Goal: Task Accomplishment & Management: Use online tool/utility

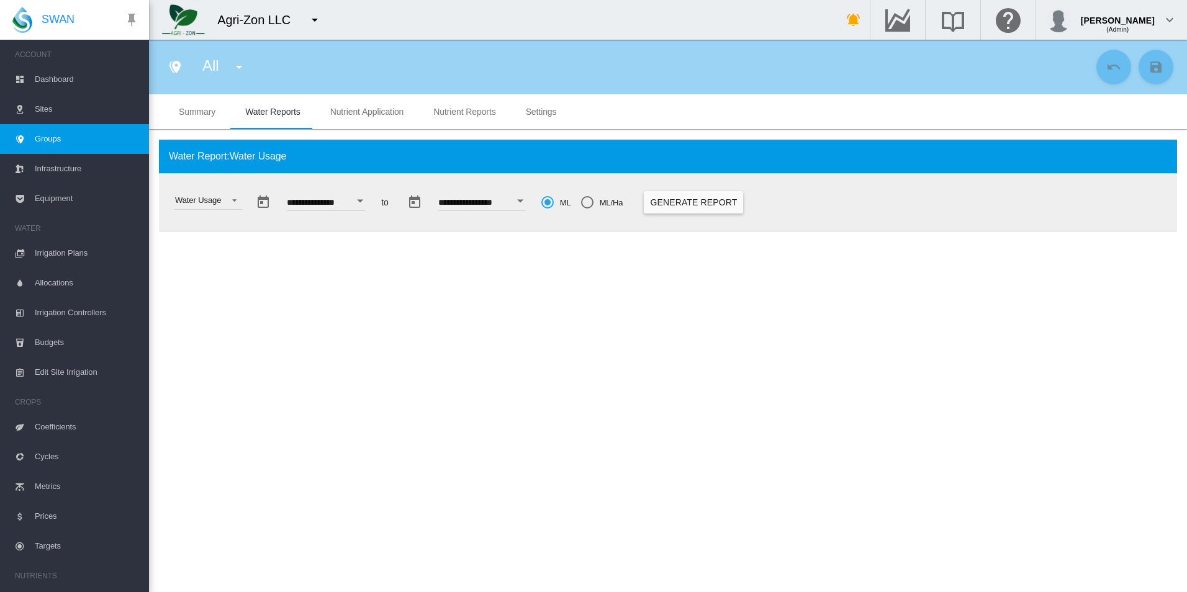
click at [729, 206] on button "Generate Report" at bounding box center [693, 202] width 99 height 22
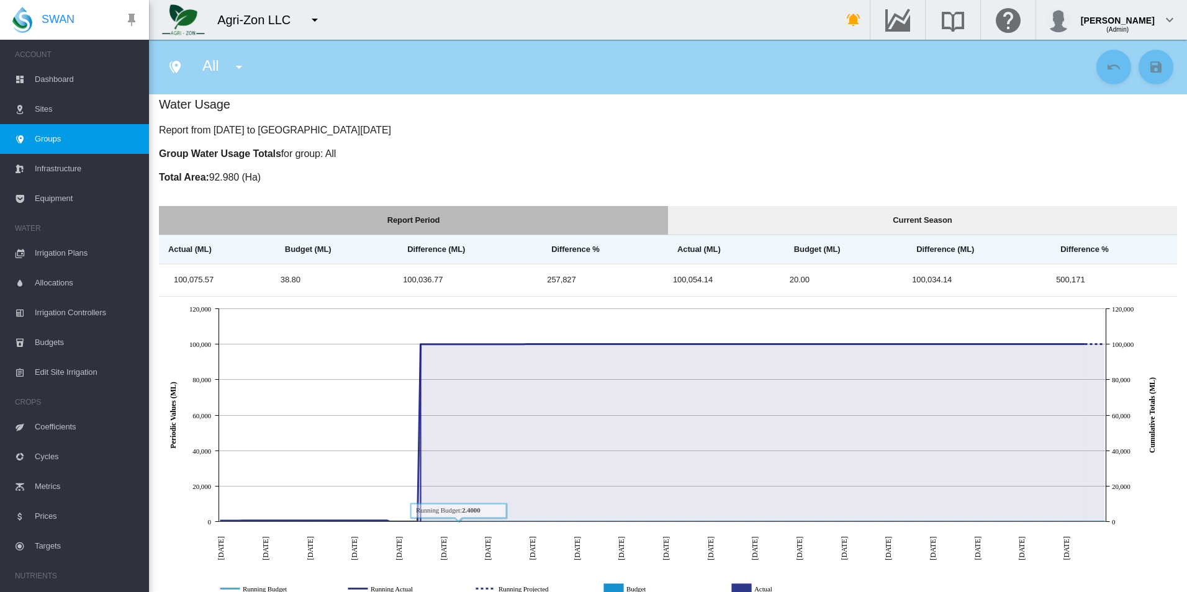
scroll to position [62, 0]
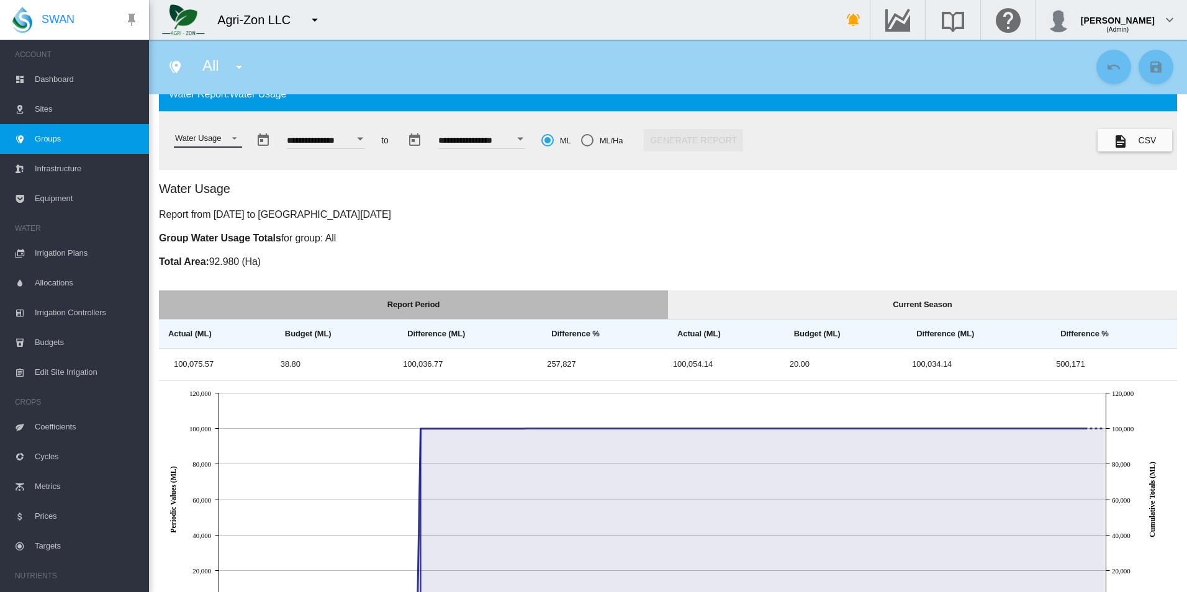
click at [197, 139] on div "Water Usage" at bounding box center [198, 137] width 46 height 9
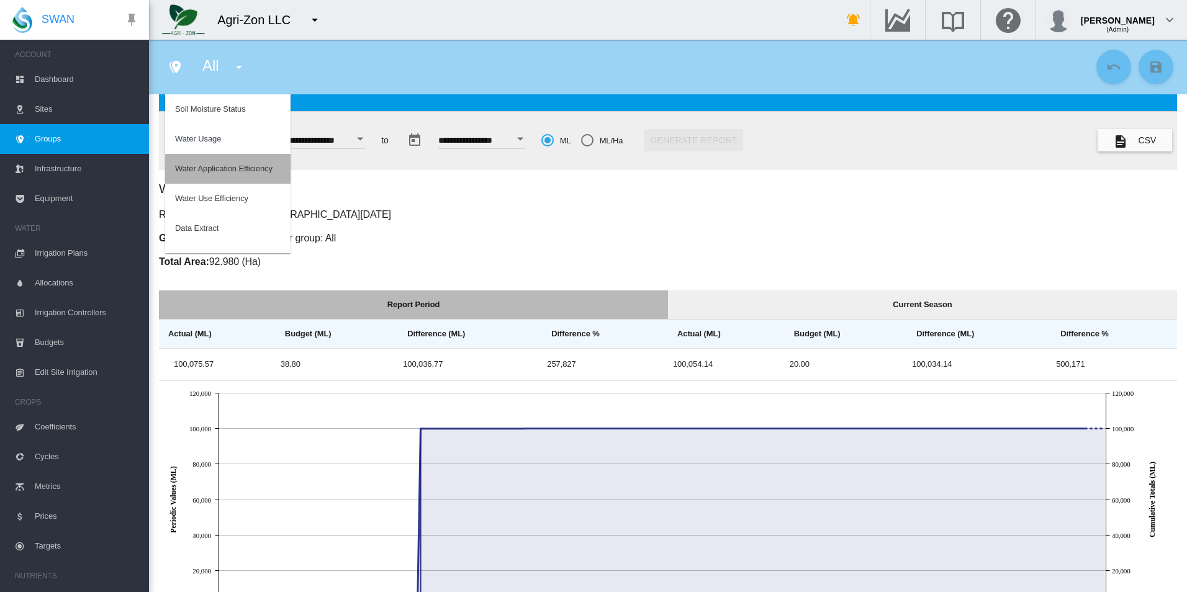
click at [241, 169] on div "Water Application Efficiency" at bounding box center [223, 168] width 97 height 11
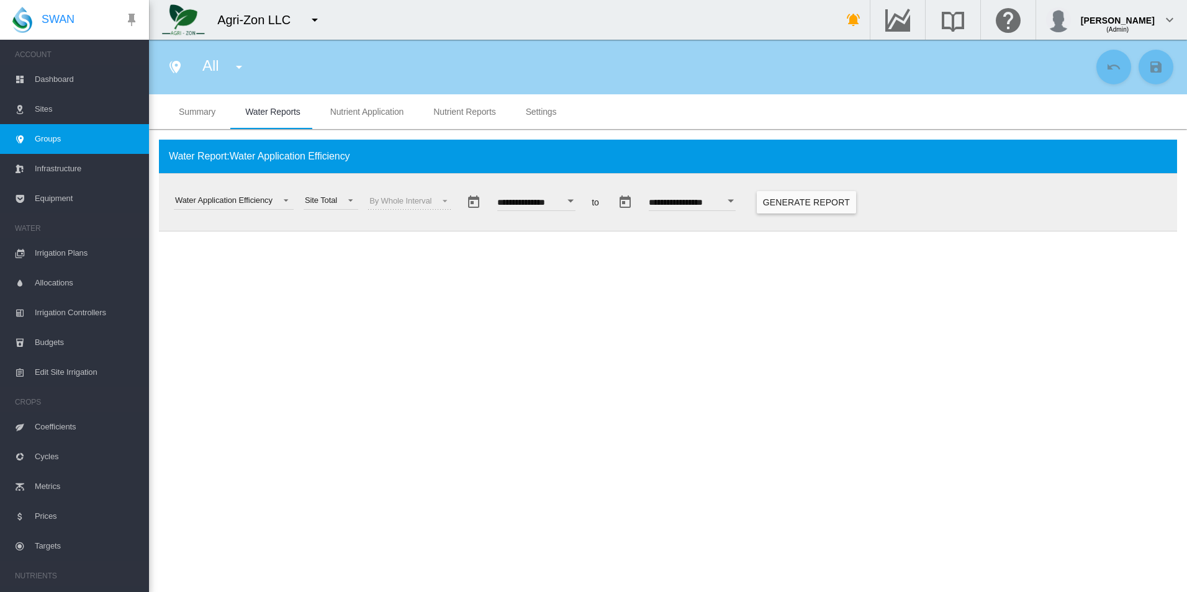
scroll to position [0, 0]
click at [842, 204] on button "Generate Report" at bounding box center [806, 202] width 99 height 22
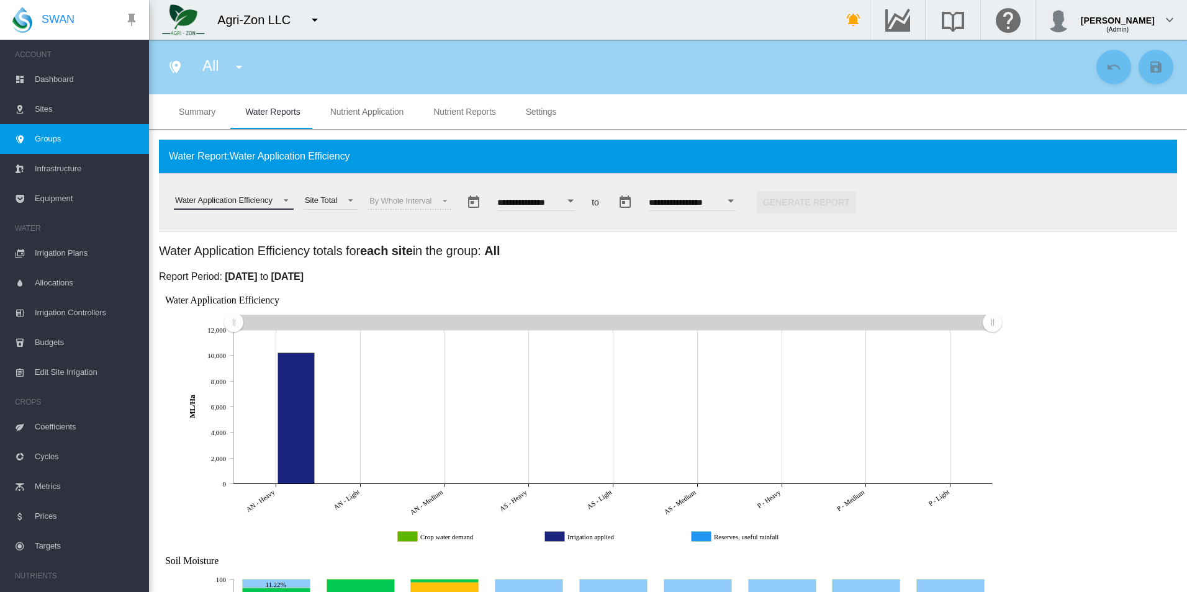
click at [238, 202] on div "Water Application Efficiency" at bounding box center [223, 200] width 97 height 9
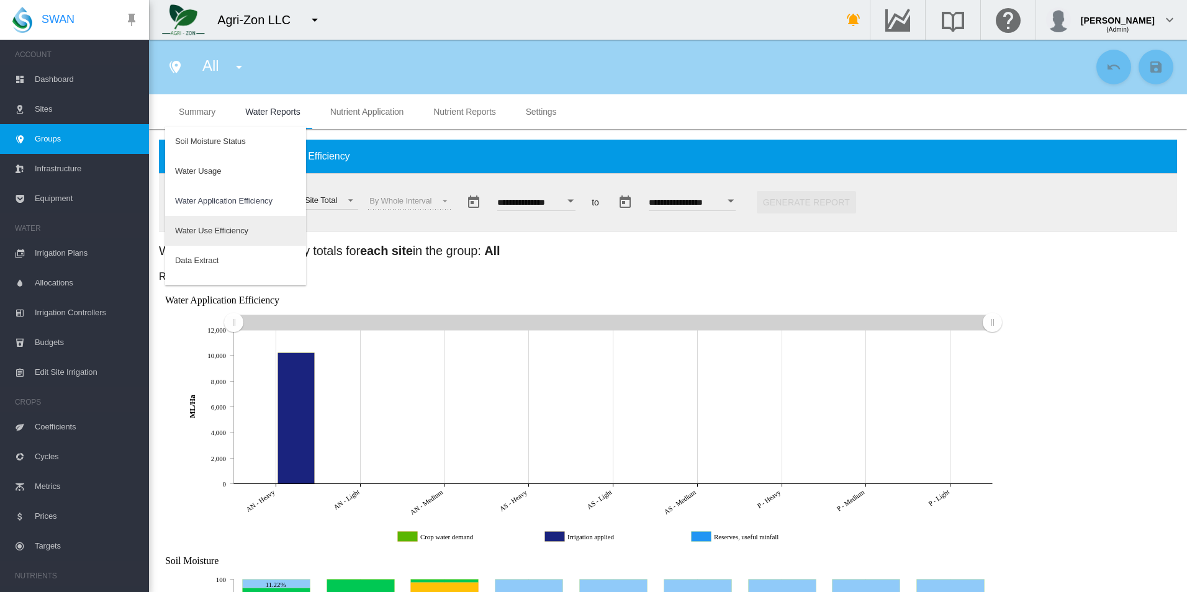
click at [260, 228] on md-option "Water Use Efficiency" at bounding box center [235, 231] width 141 height 30
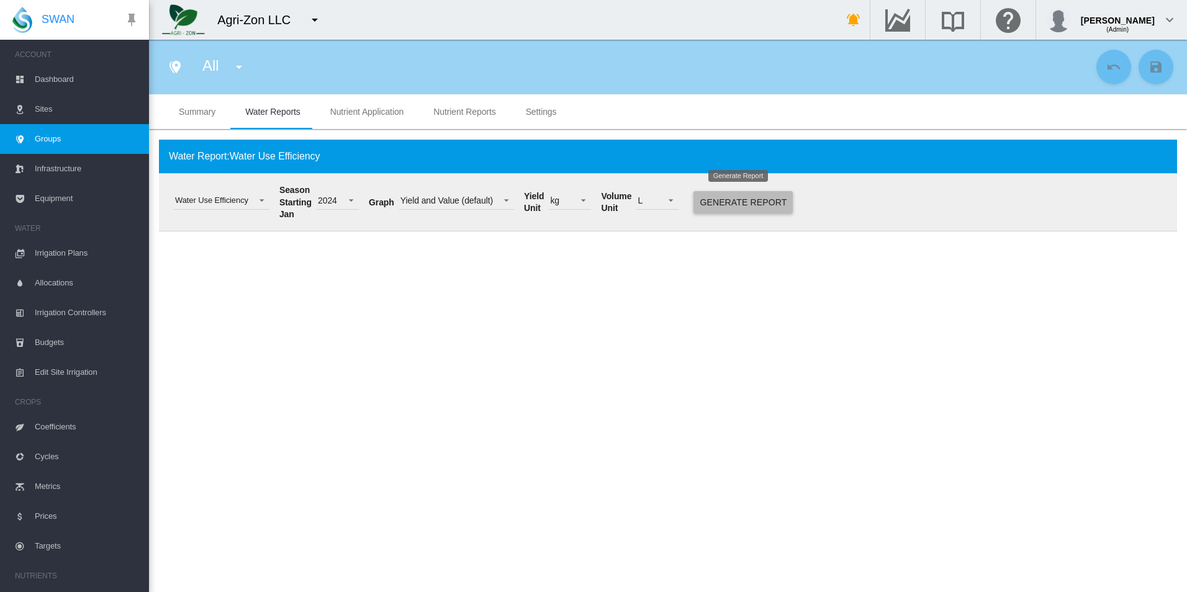
click at [764, 199] on button "Generate Report" at bounding box center [742, 202] width 99 height 22
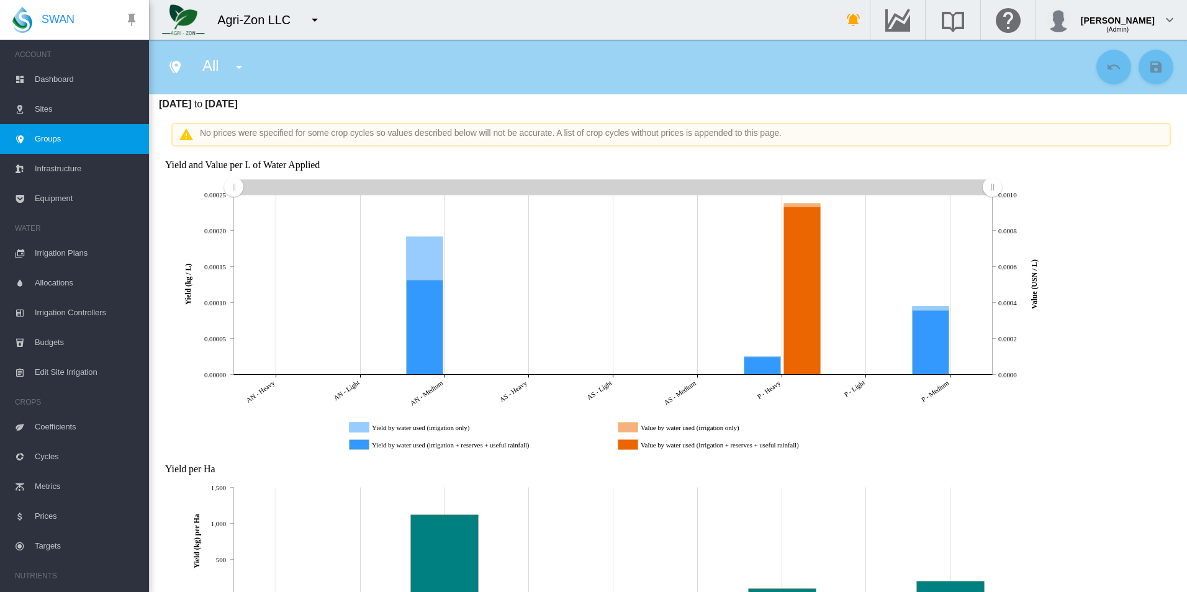
scroll to position [497, 0]
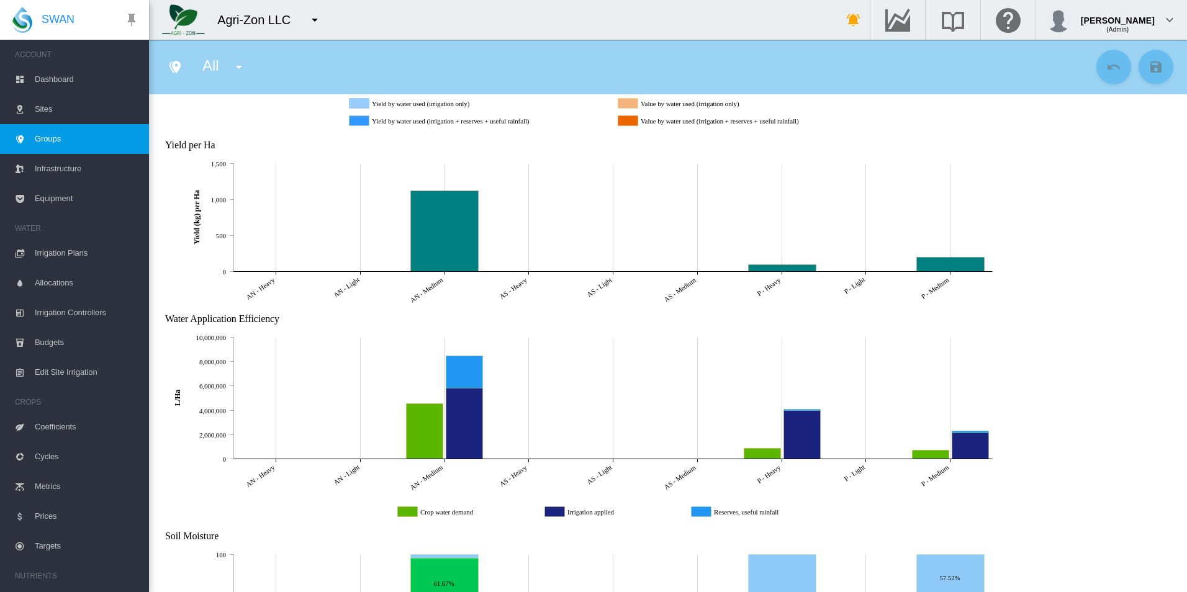
drag, startPoint x: 303, startPoint y: 411, endPoint x: 351, endPoint y: 412, distance: 48.4
click at [305, 411] on icon at bounding box center [613, 399] width 759 height 122
click at [698, 428] on icon "JavaScript chart by amCharts [DATE] Water Application Efficiency AN - Heavy AN …" at bounding box center [613, 405] width 908 height 187
drag, startPoint x: 703, startPoint y: 425, endPoint x: 749, endPoint y: 446, distance: 50.6
click at [680, 464] on g at bounding box center [614, 406] width 908 height 187
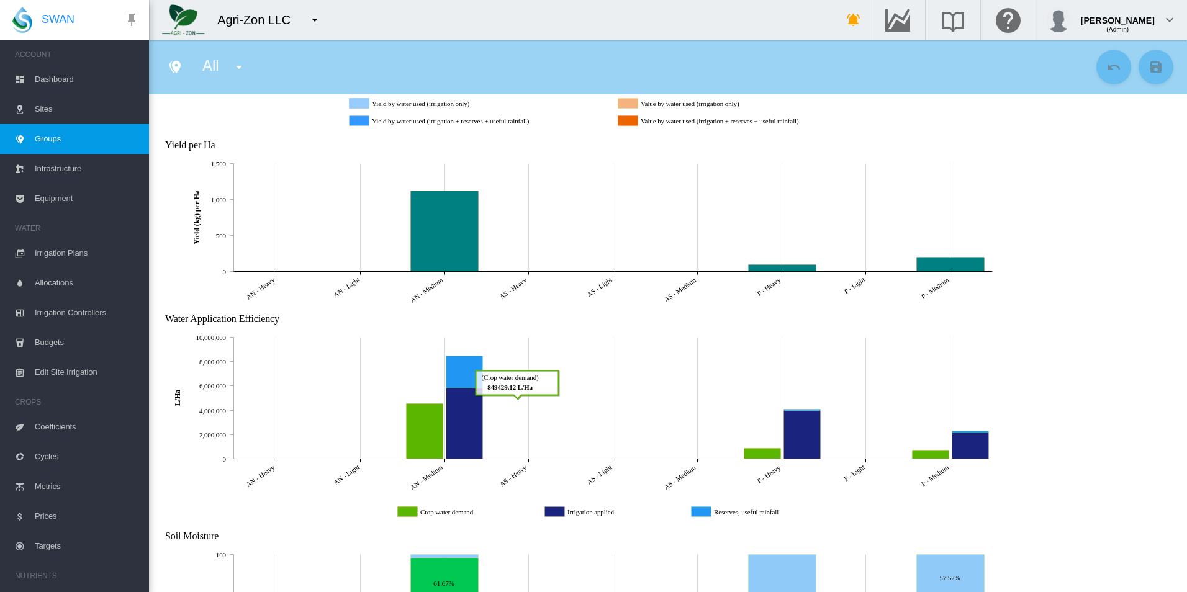
drag, startPoint x: 749, startPoint y: 446, endPoint x: 770, endPoint y: 451, distance: 22.2
click at [770, 451] on icon "JavaScript chart by amCharts [DATE] Water Application Efficiency AN - Heavy AN …" at bounding box center [613, 405] width 908 height 187
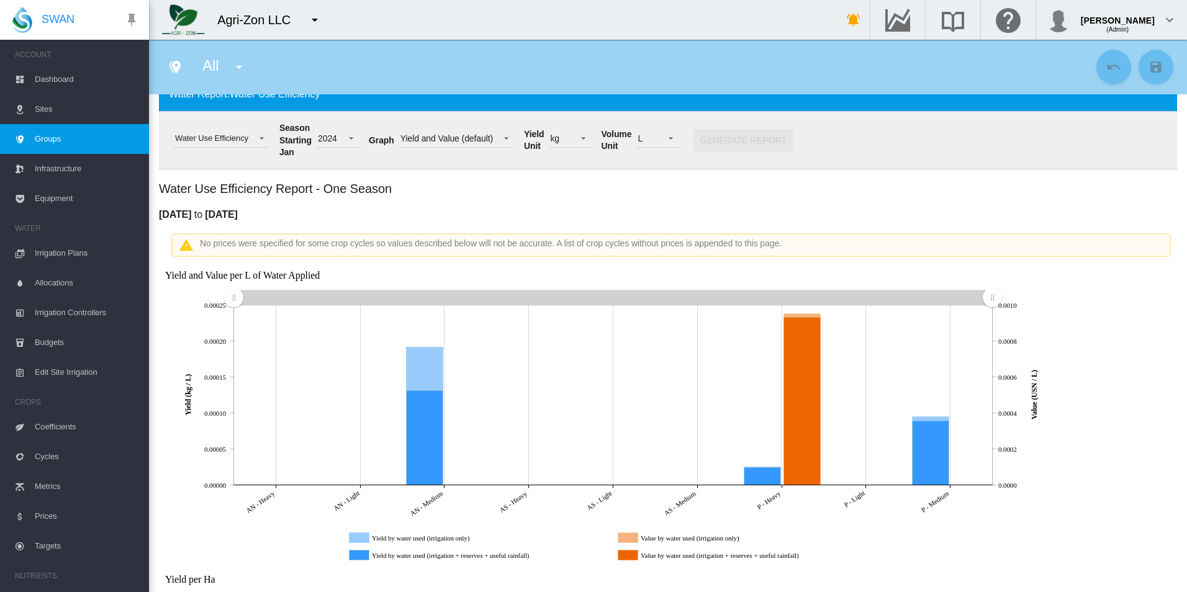
scroll to position [0, 0]
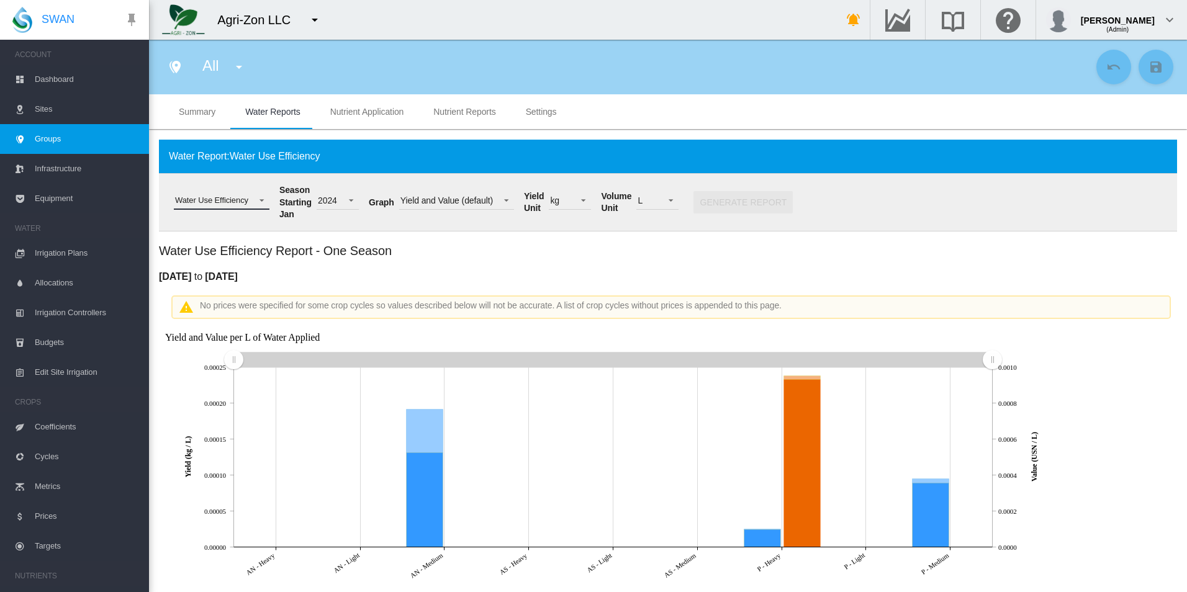
click at [217, 200] on div "Water Use Efficiency" at bounding box center [211, 200] width 73 height 9
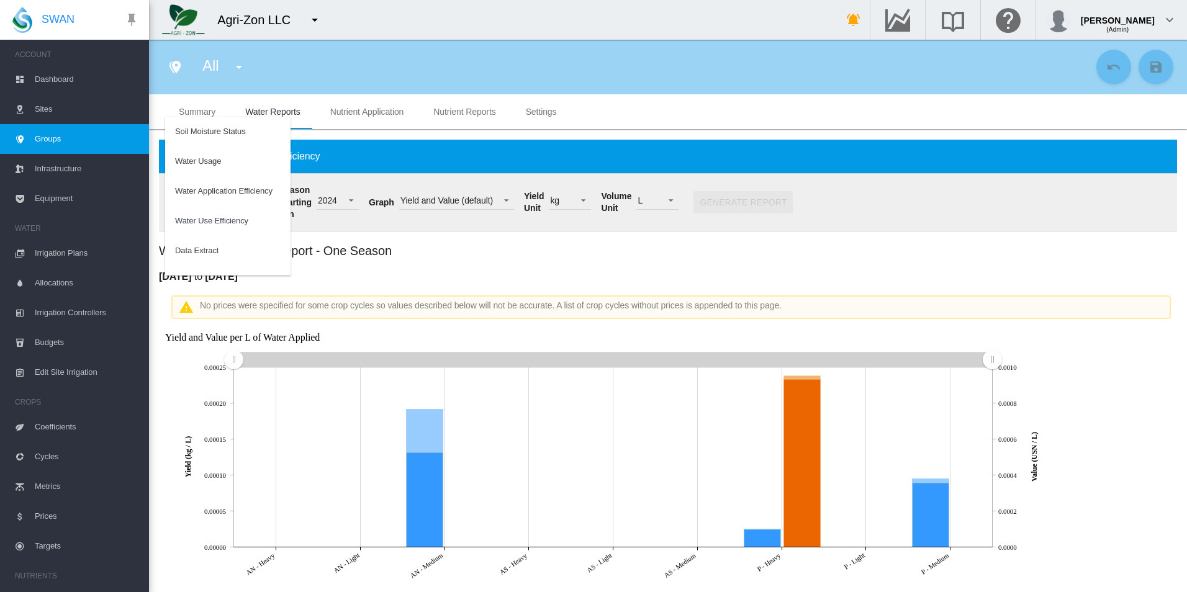
scroll to position [20, 0]
drag, startPoint x: 469, startPoint y: 166, endPoint x: 464, endPoint y: 148, distance: 18.8
click at [469, 166] on md-backdrop at bounding box center [593, 296] width 1187 height 592
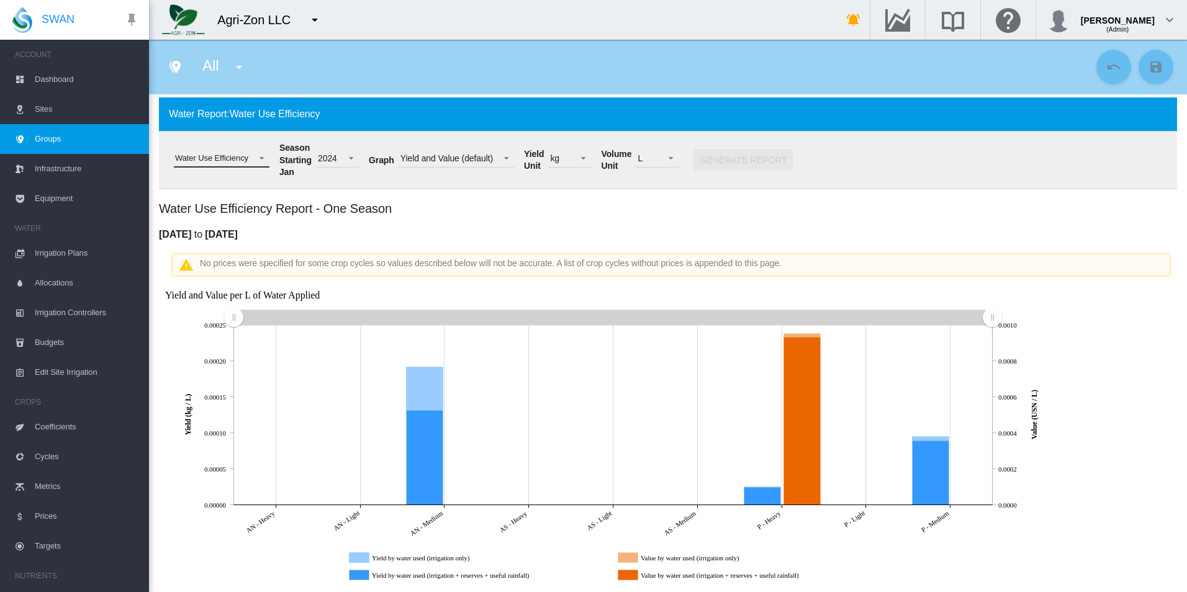
scroll to position [0, 0]
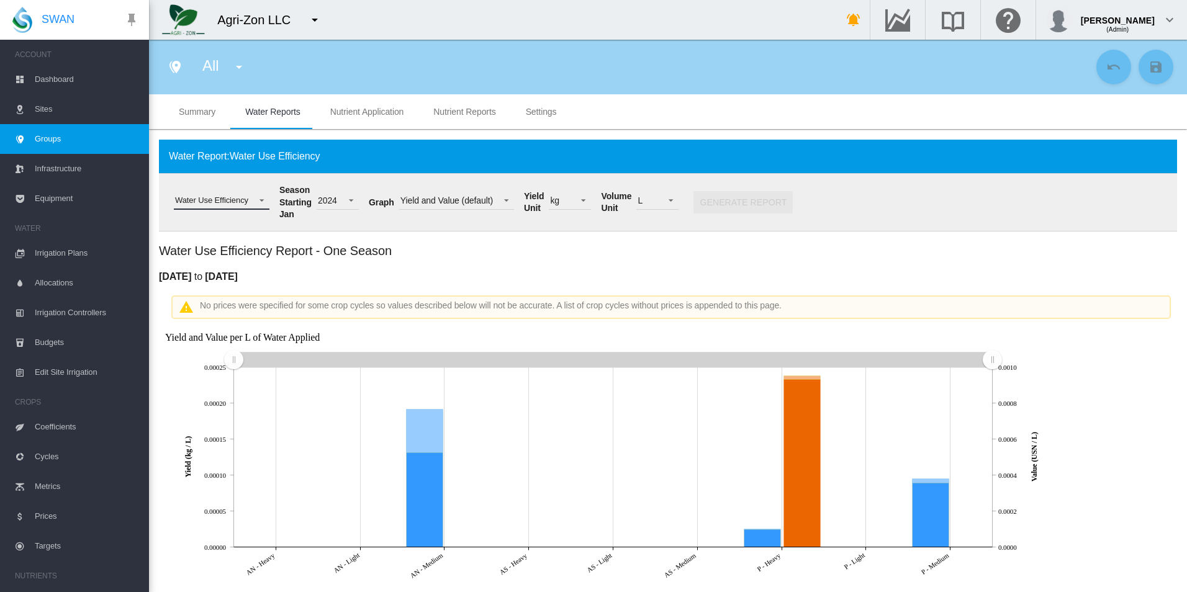
click at [234, 199] on div "Water Use Efficiency" at bounding box center [211, 200] width 73 height 9
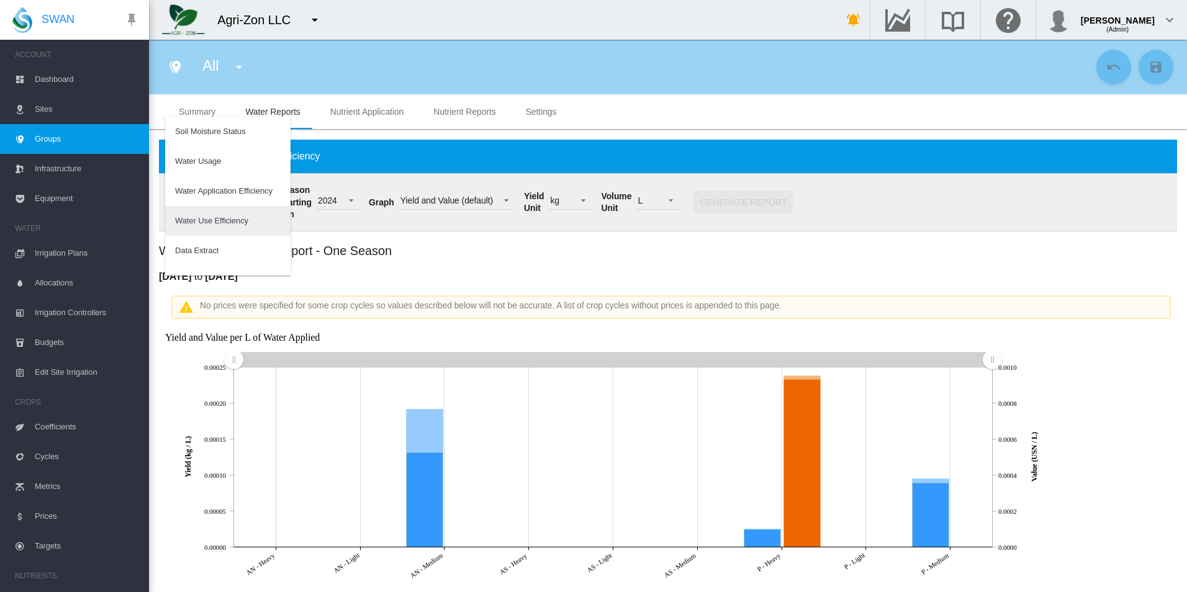
scroll to position [20, 0]
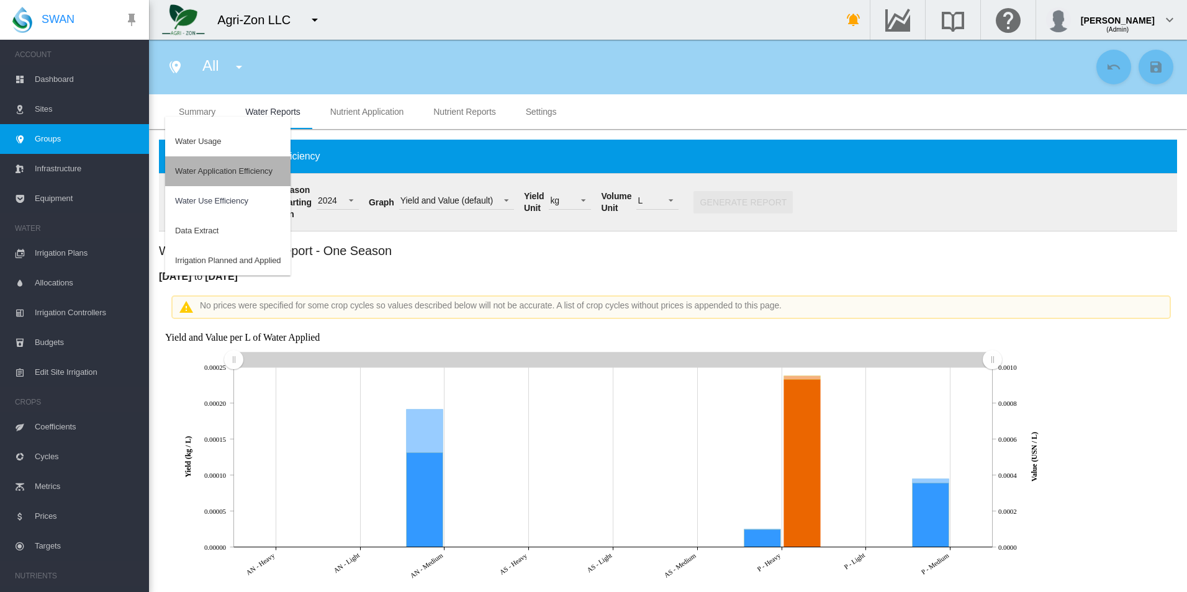
click at [238, 166] on div "Water Application Efficiency" at bounding box center [223, 171] width 97 height 11
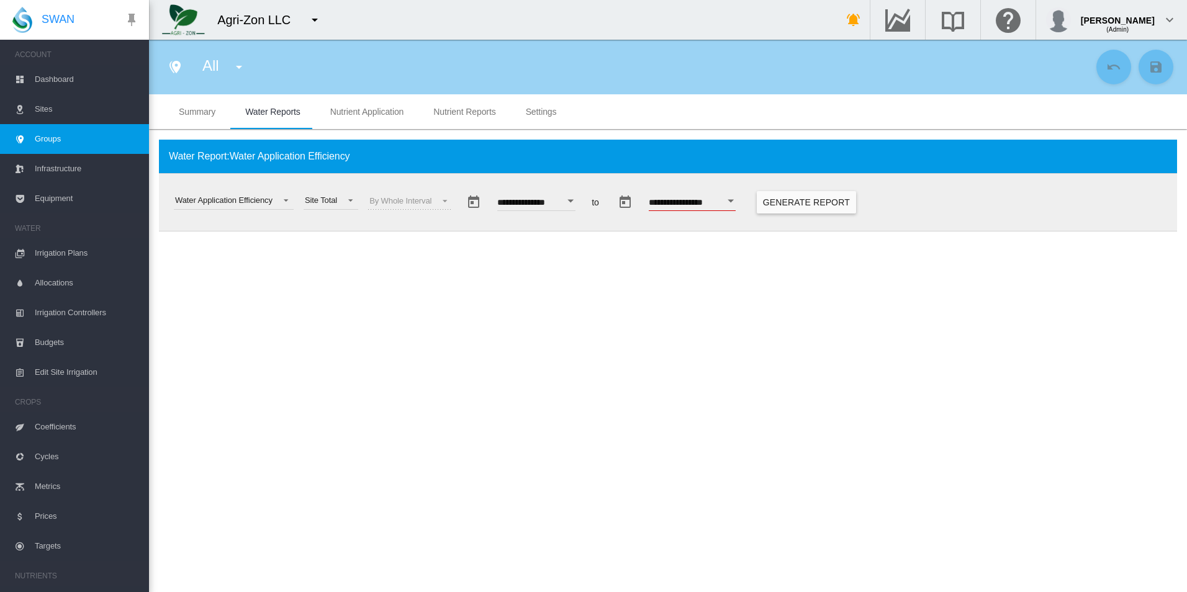
click at [582, 193] on button "Open calendar" at bounding box center [571, 201] width 22 height 22
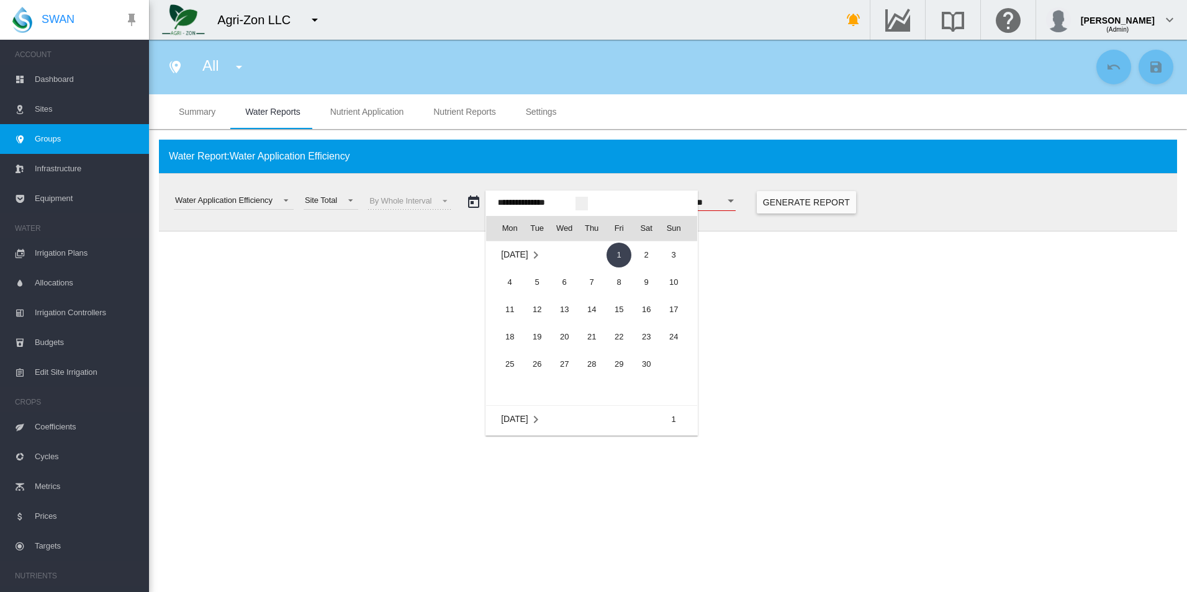
click at [809, 224] on div at bounding box center [593, 296] width 1187 height 592
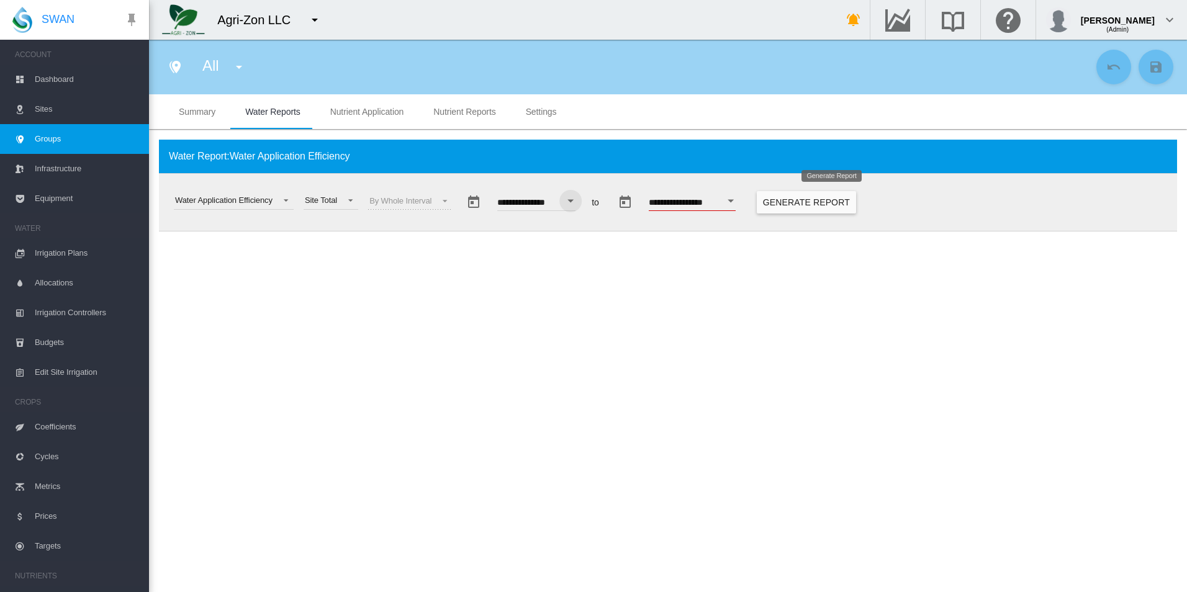
click at [809, 204] on button "Generate Report" at bounding box center [806, 202] width 99 height 22
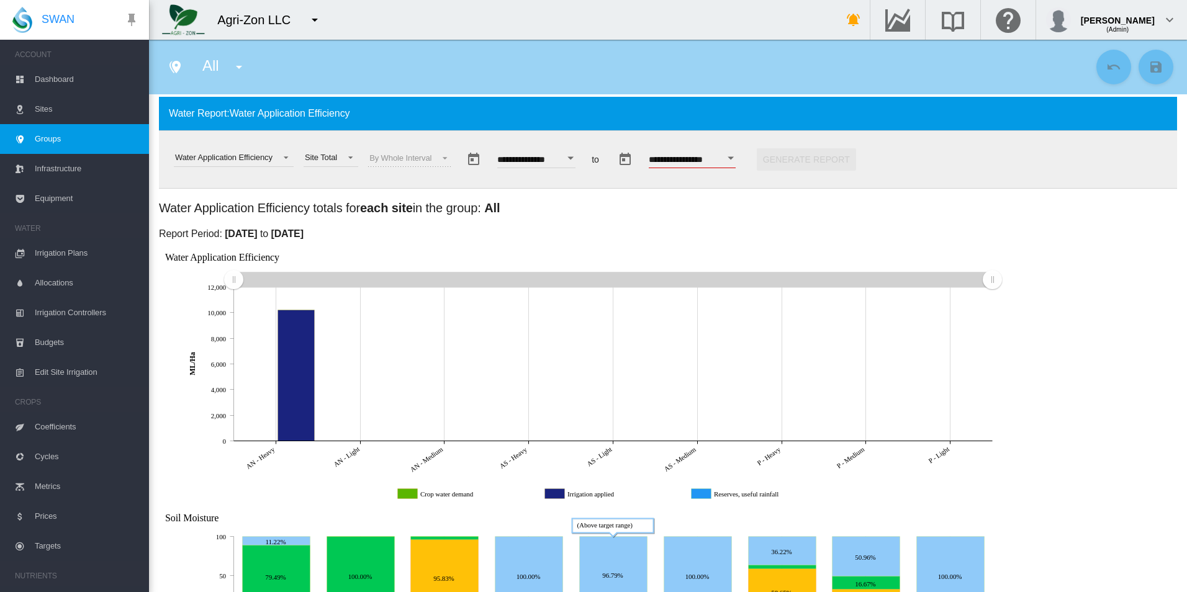
scroll to position [0, 0]
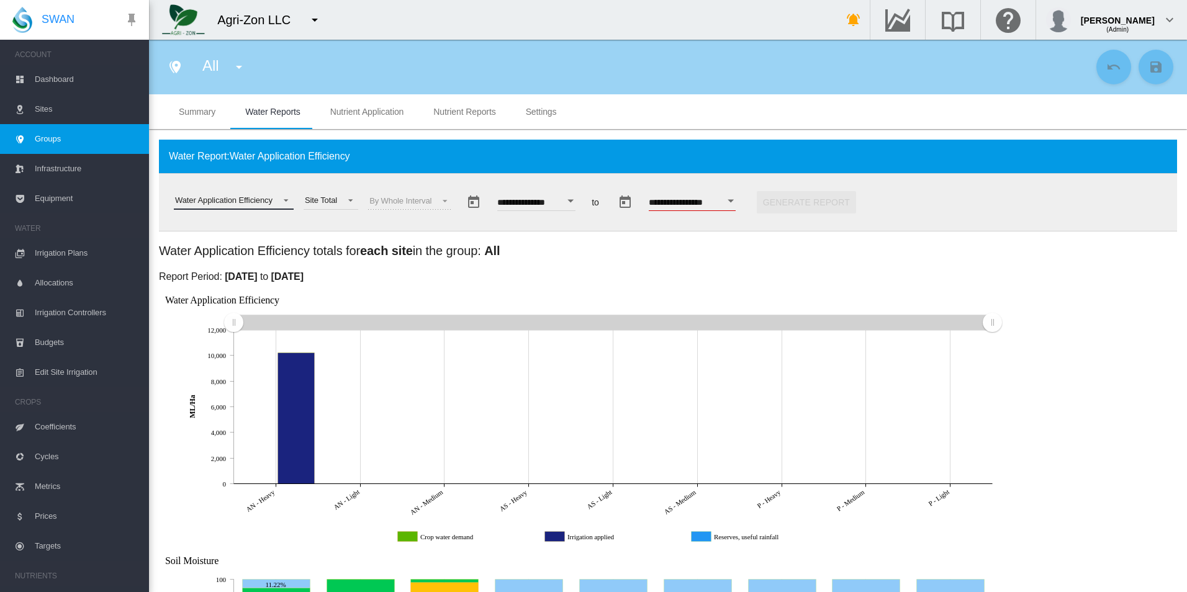
click at [273, 205] on span "Water Application Efficiency" at bounding box center [223, 200] width 97 height 11
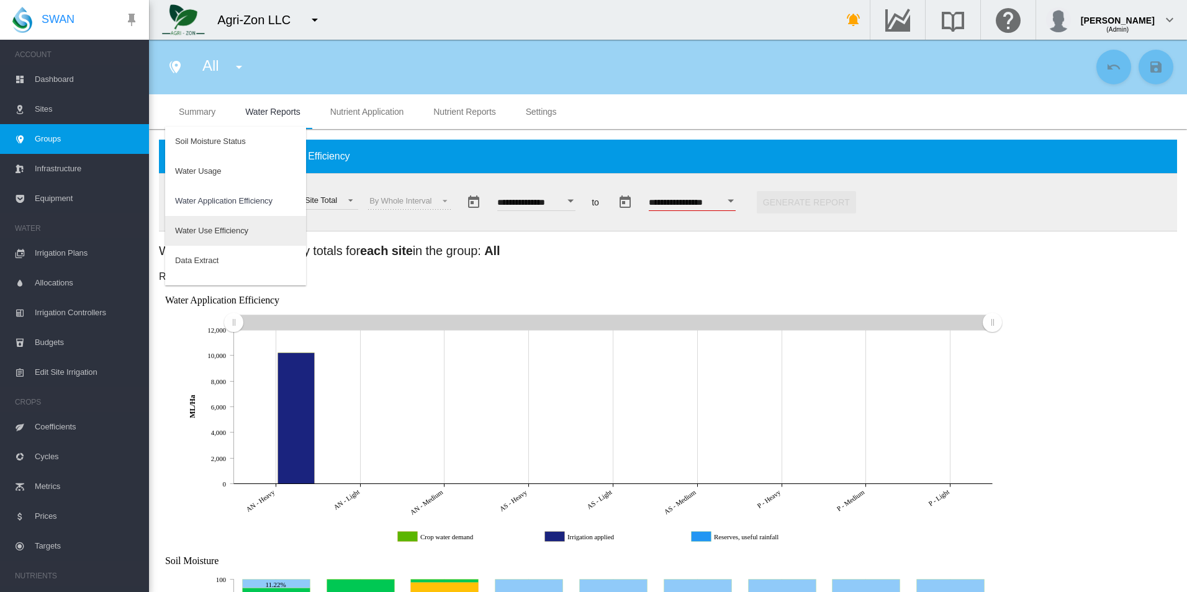
click at [266, 228] on md-option "Water Use Efficiency" at bounding box center [235, 231] width 141 height 30
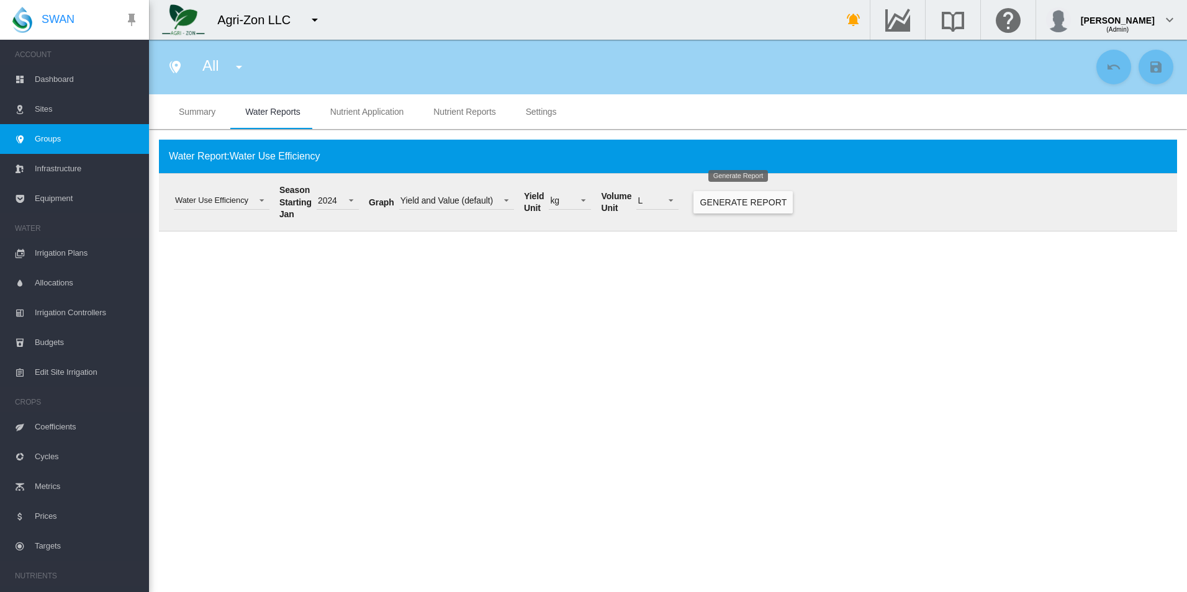
click at [775, 200] on button "Generate Report" at bounding box center [742, 202] width 99 height 22
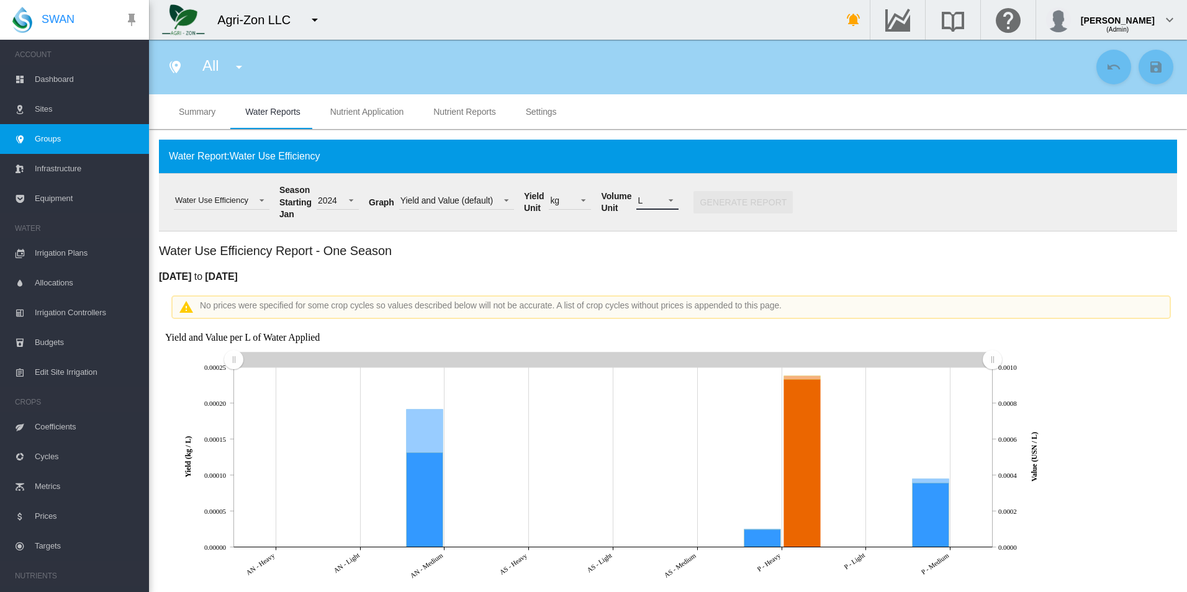
click at [641, 200] on span "L" at bounding box center [647, 201] width 20 height 12
click at [489, 287] on md-backdrop at bounding box center [593, 296] width 1187 height 592
click at [653, 199] on md-select-value "L" at bounding box center [657, 200] width 42 height 19
click at [666, 232] on md-option "ML" at bounding box center [663, 231] width 84 height 30
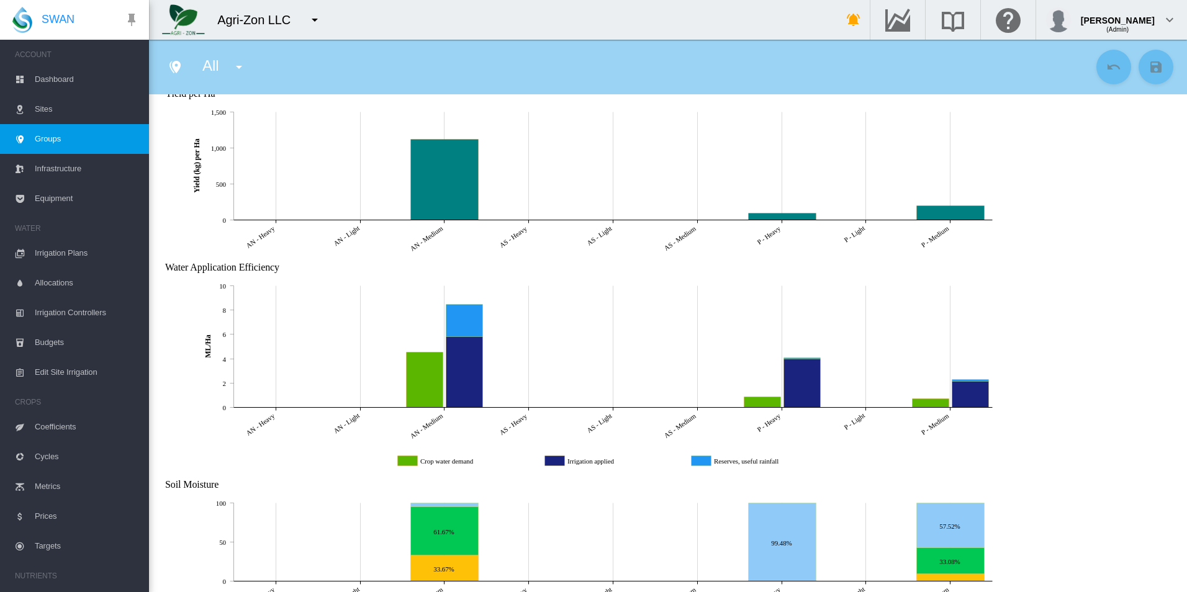
scroll to position [559, 0]
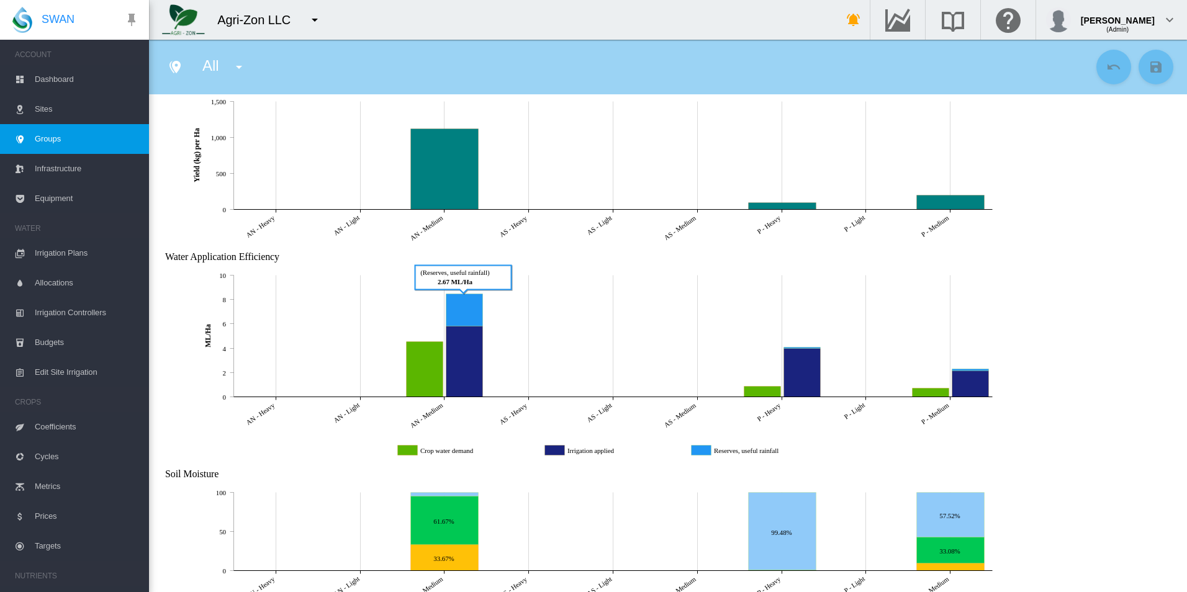
click at [462, 295] on icon "Reserves, useful rainfall AN - Medium 2.667459152946493" at bounding box center [464, 310] width 37 height 32
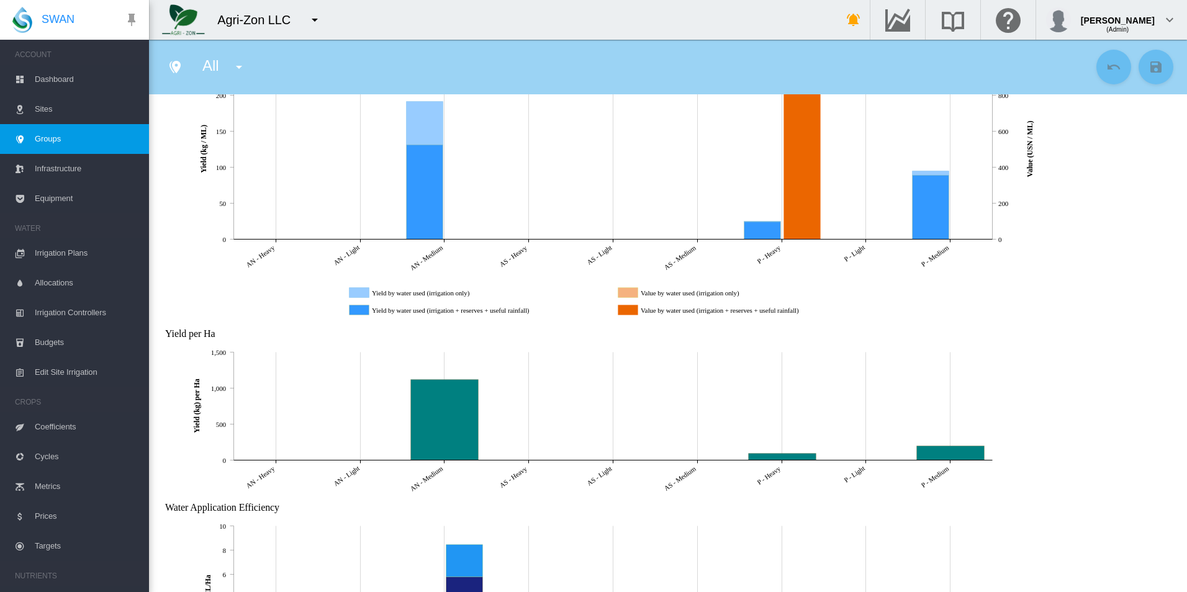
scroll to position [310, 0]
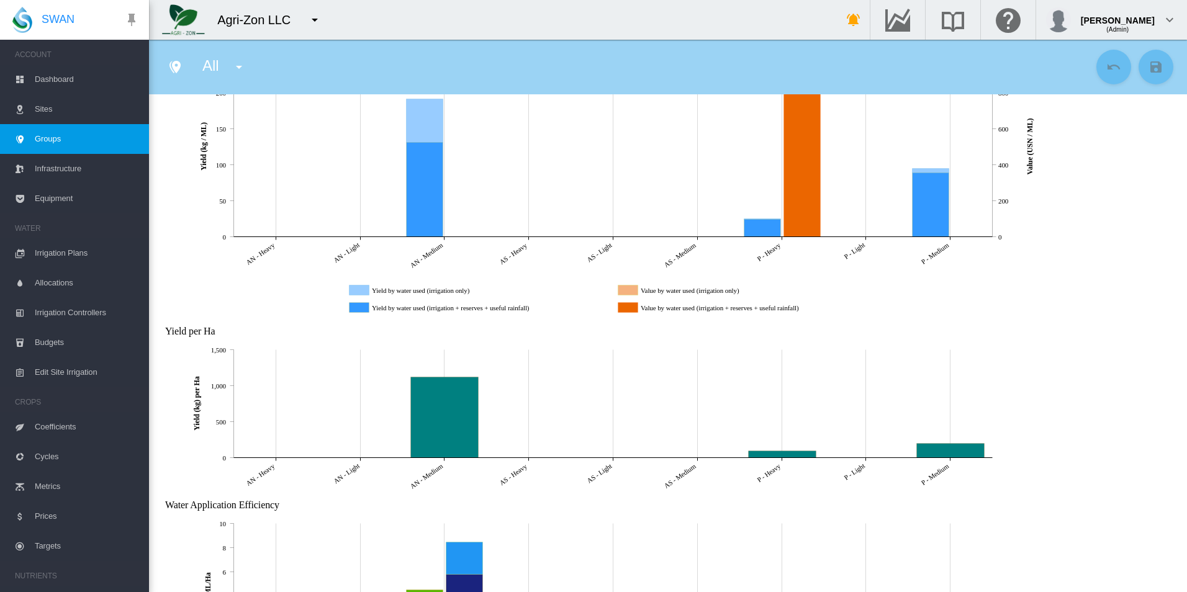
click at [621, 304] on icon "Value by water used (irrigation + reserves + useful rainfall)" at bounding box center [628, 307] width 20 height 10
click at [623, 308] on icon "Value by water used (irrigation + reserves + useful rainfall)" at bounding box center [628, 307] width 20 height 10
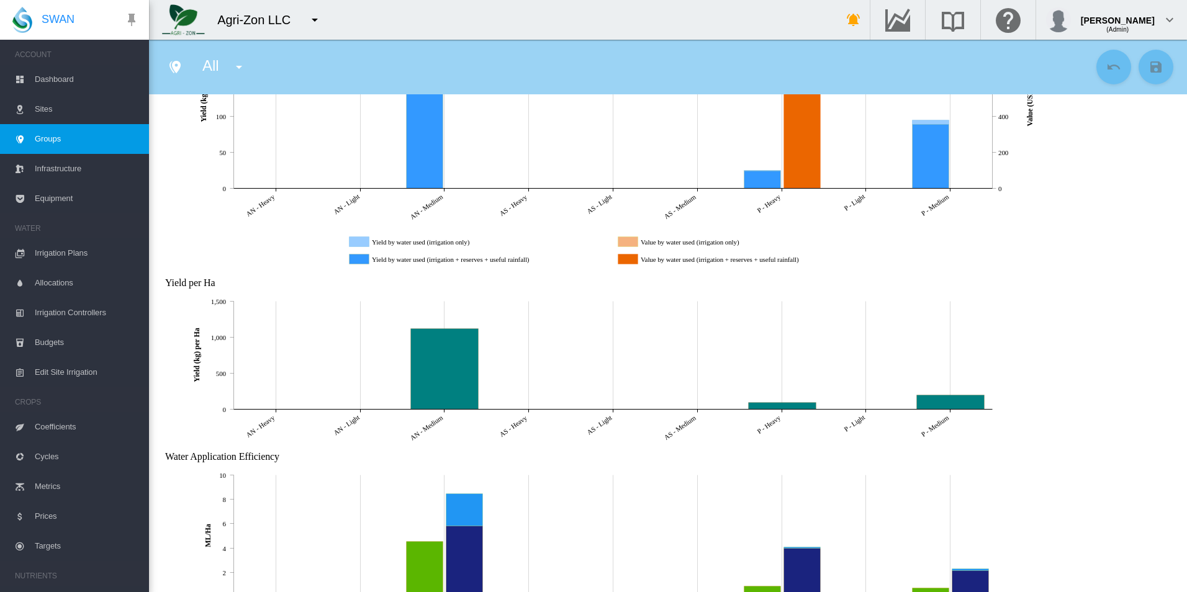
scroll to position [497, 0]
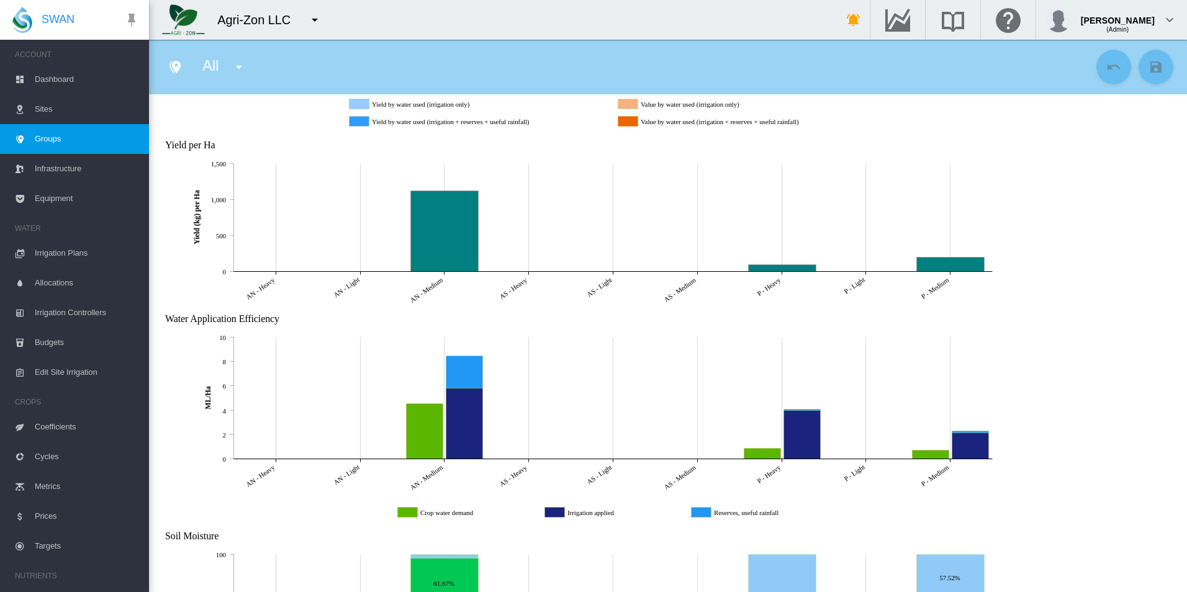
click at [394, 117] on rect "Yield by water used (irrigation + reserves + useful rainfall)" at bounding box center [489, 121] width 240 height 11
